Goal: Find specific page/section: Find specific page/section

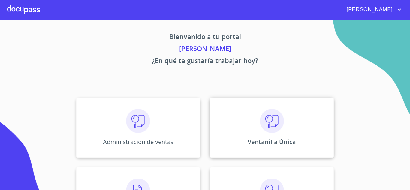
click at [266, 133] on div "Ventanilla Única" at bounding box center [272, 128] width 124 height 60
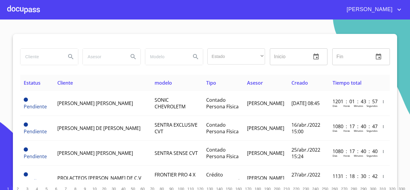
click at [57, 57] on input "search" at bounding box center [40, 57] width 41 height 16
type input "GRUPO ALDARAMIZ"
click at [68, 57] on icon "Search" at bounding box center [70, 56] width 7 height 7
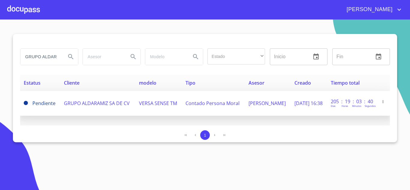
click at [84, 102] on span "GRUPO ALDARAMIZ SA DE CV" at bounding box center [97, 103] width 66 height 7
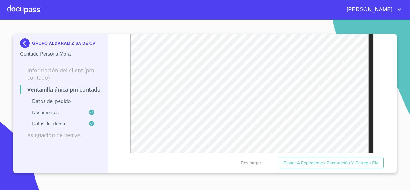
scroll to position [810, 0]
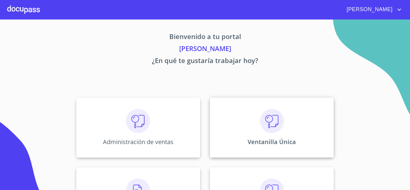
click at [286, 140] on p "Ventanilla Única" at bounding box center [272, 142] width 48 height 8
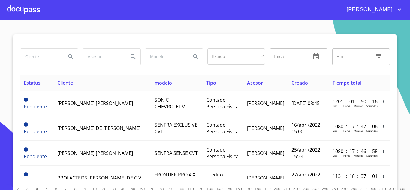
click at [40, 57] on input "search" at bounding box center [40, 57] width 41 height 16
type input "aldaramiz"
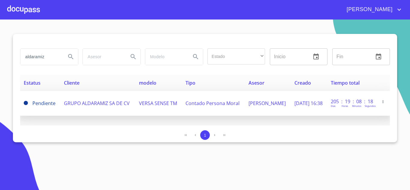
click at [95, 104] on span "GRUPO ALDARAMIZ SA DE CV" at bounding box center [97, 103] width 66 height 7
